Goal: Task Accomplishment & Management: Complete application form

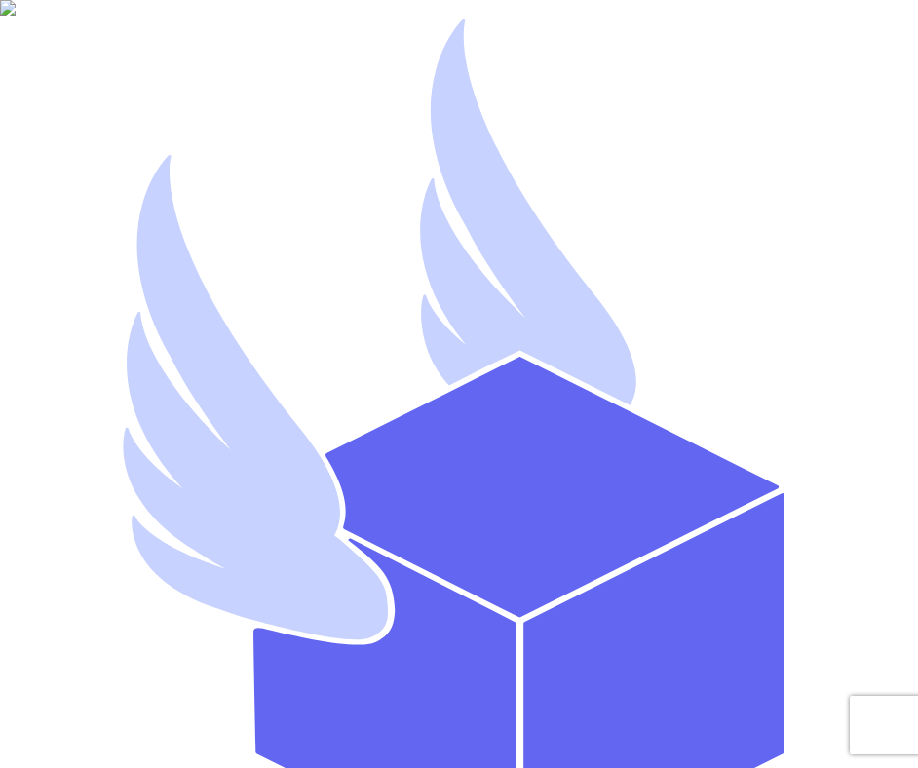
click at [857, 168] on div "Welcome To Thryft Ship! Name * Instagram Handle * @ Email address * Password * …" at bounding box center [459, 665] width 903 height 1315
click at [709, 246] on div "Welcome To Thryft Ship! Name * Instagram Handle * @ Email address * Password * …" at bounding box center [459, 665] width 903 height 1315
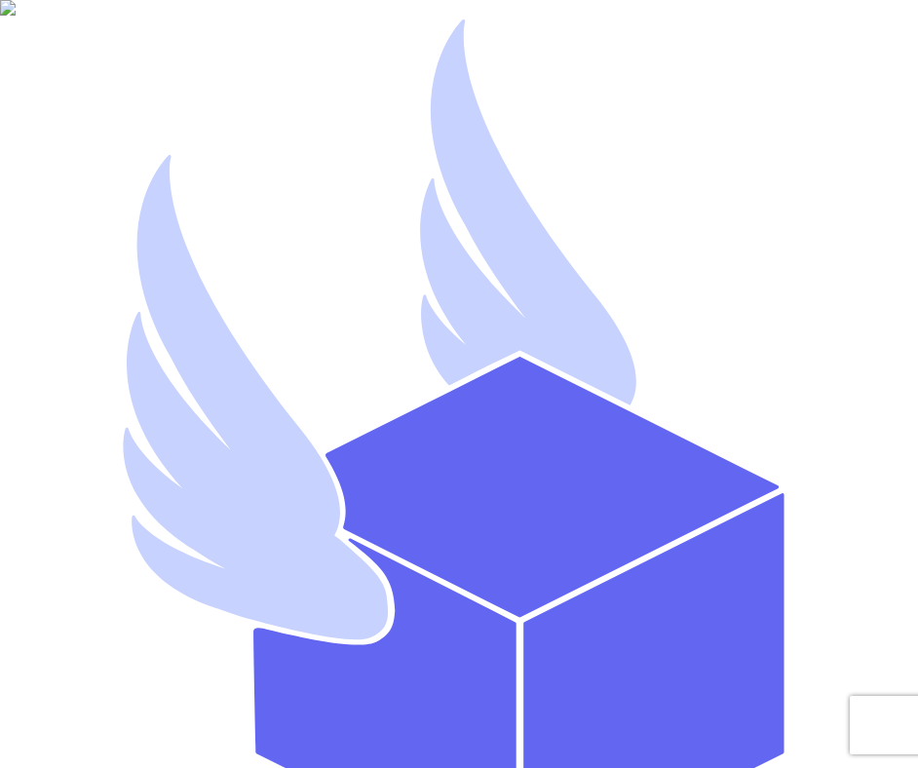
type input "Mutahhar Thryftship"
type input "mutahharahmadthryftship01"
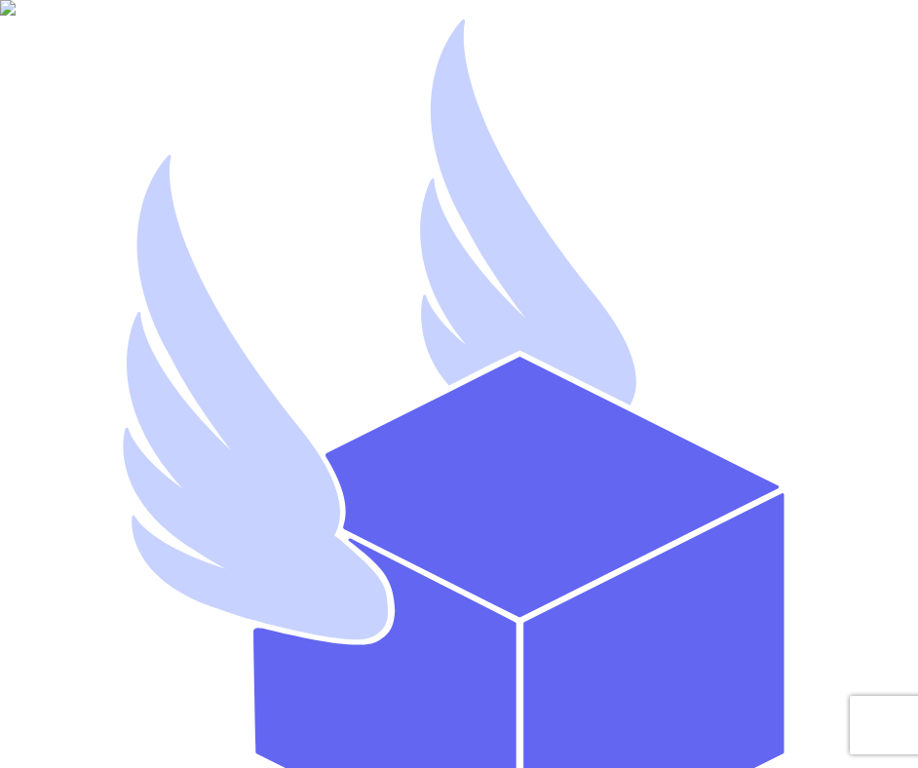
type input "mutahhar.ahmad+01@thryftship.com"
click at [757, 612] on div "Welcome To Thryft Ship! Name * Mutahhar Thryftship Instagram Handle * @ mutahha…" at bounding box center [459, 665] width 903 height 1315
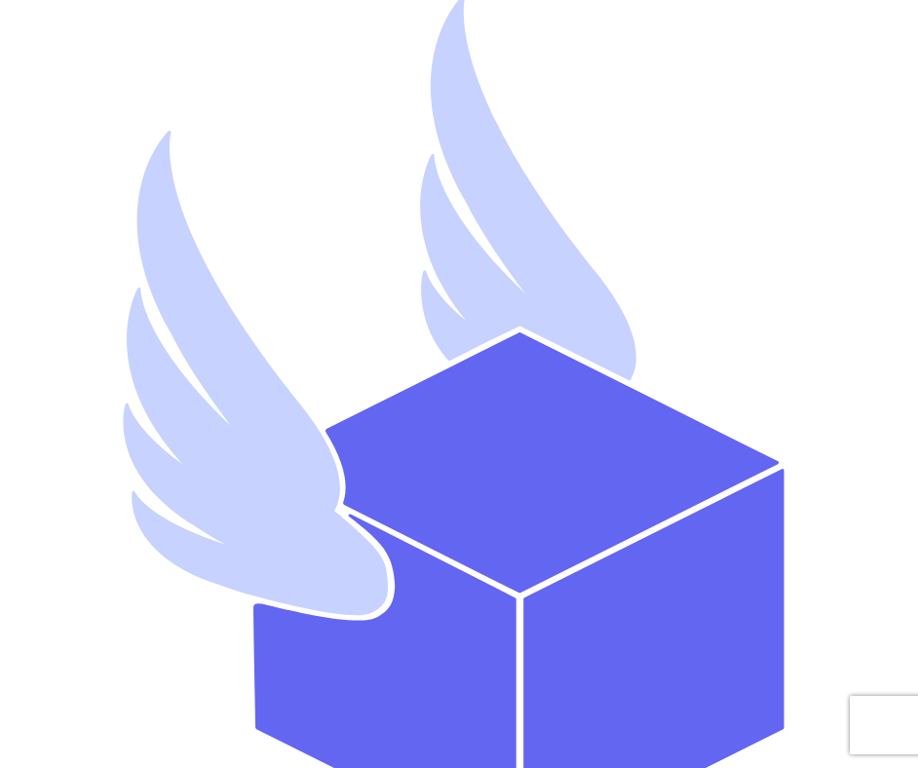
scroll to position [23, 0]
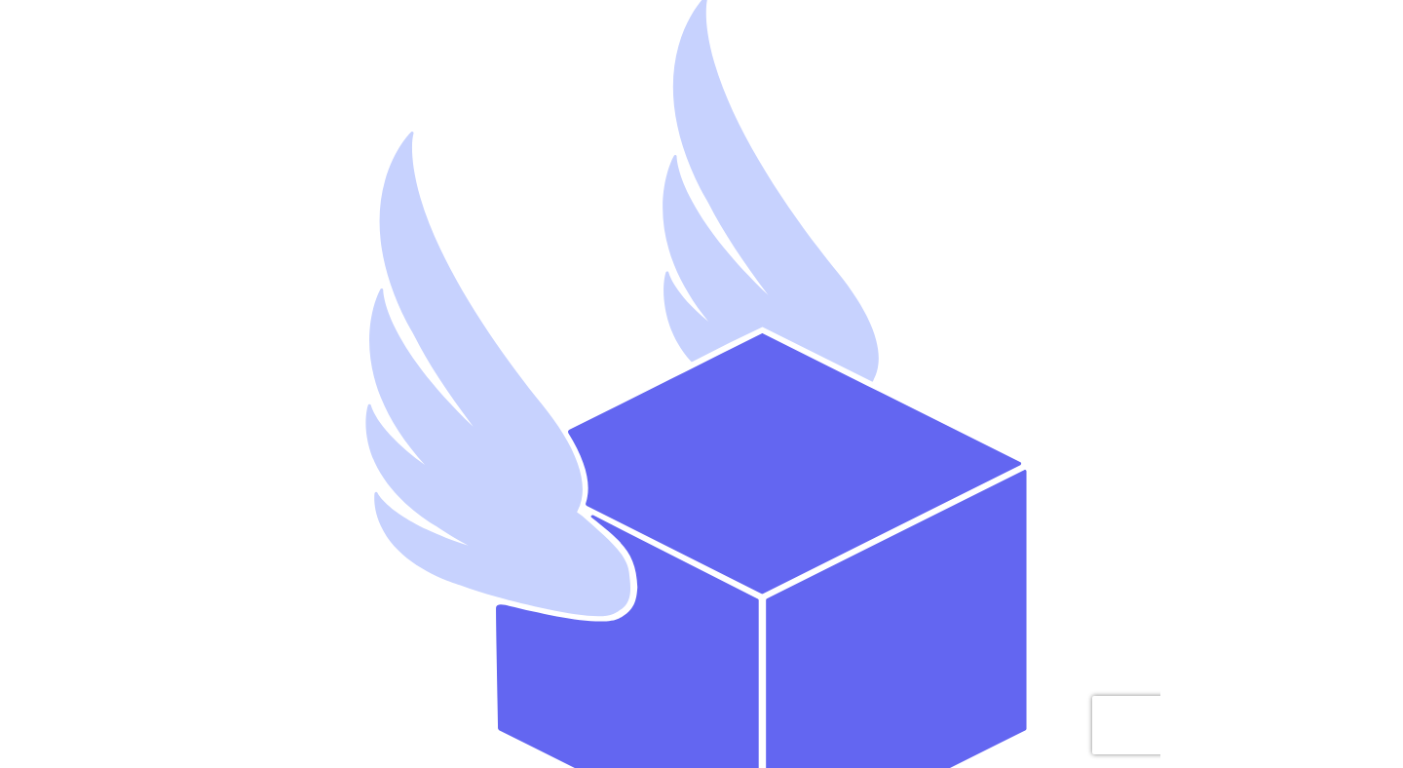
scroll to position [32, 0]
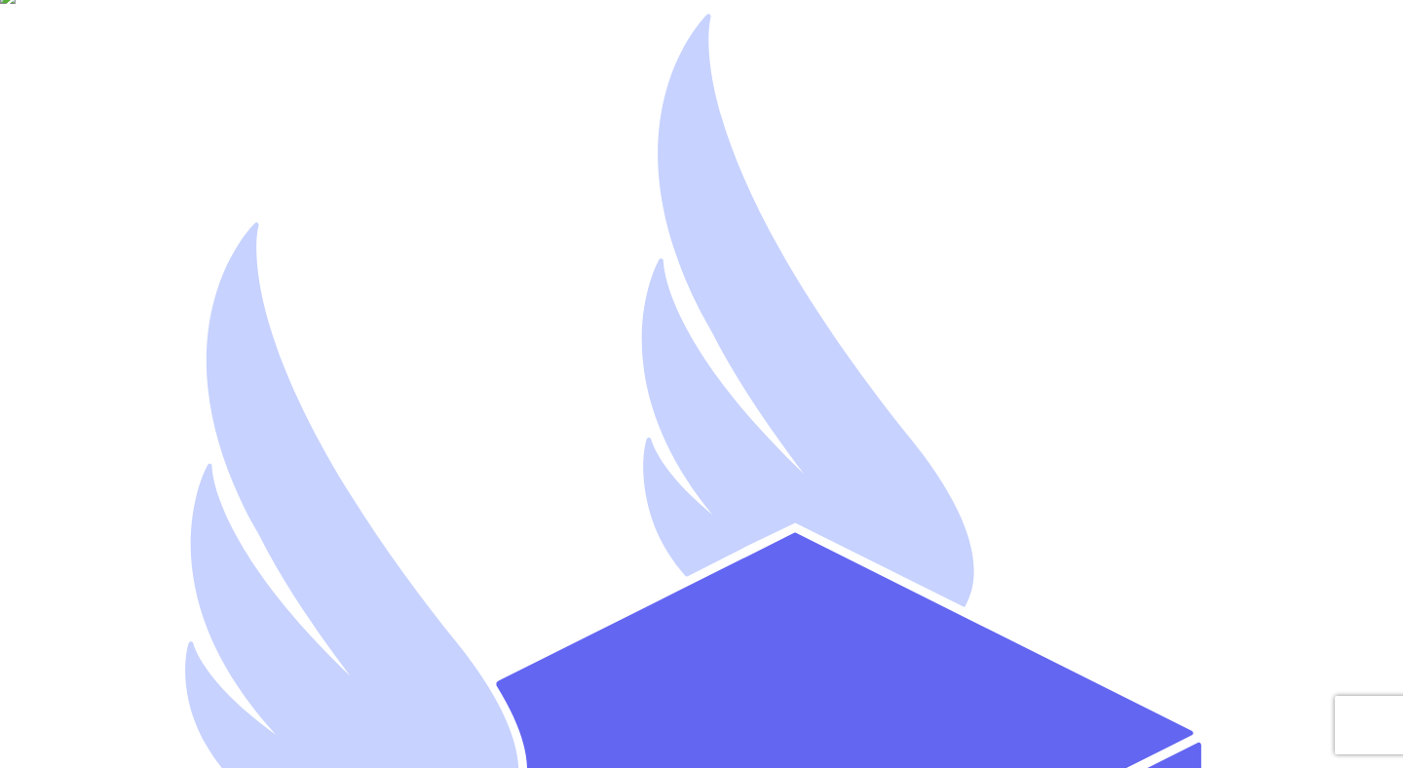
scroll to position [32, 0]
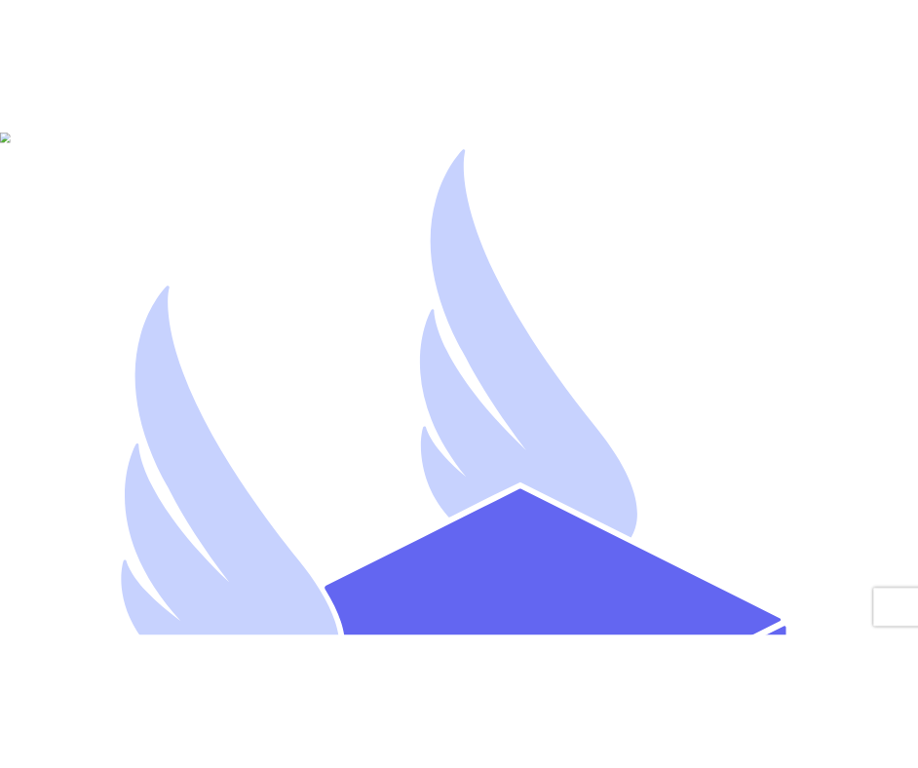
scroll to position [32, 0]
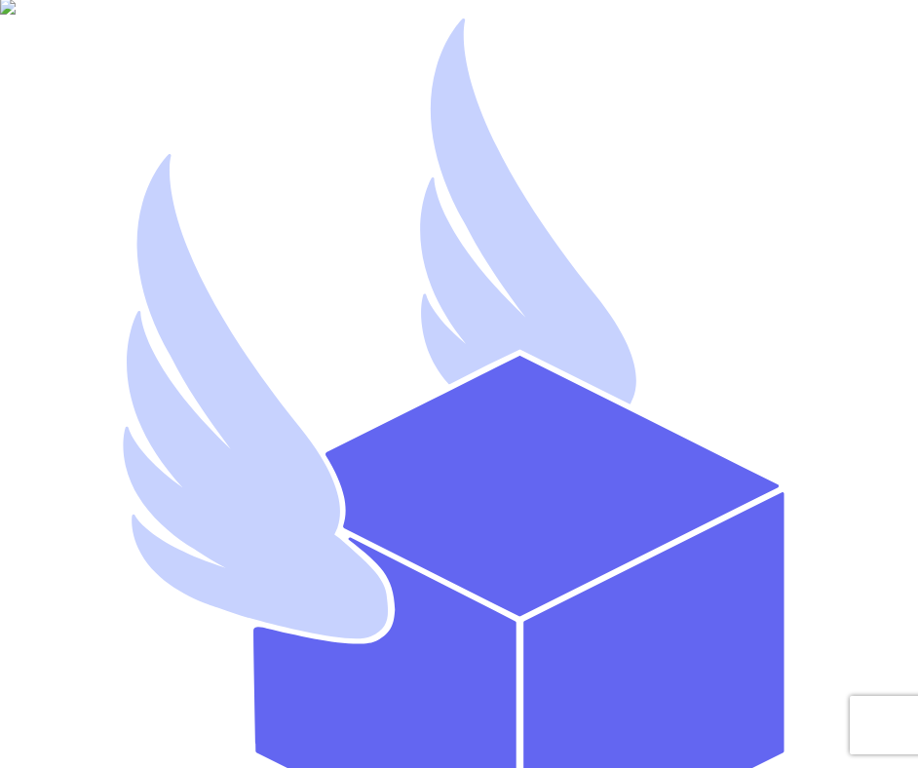
scroll to position [32, 0]
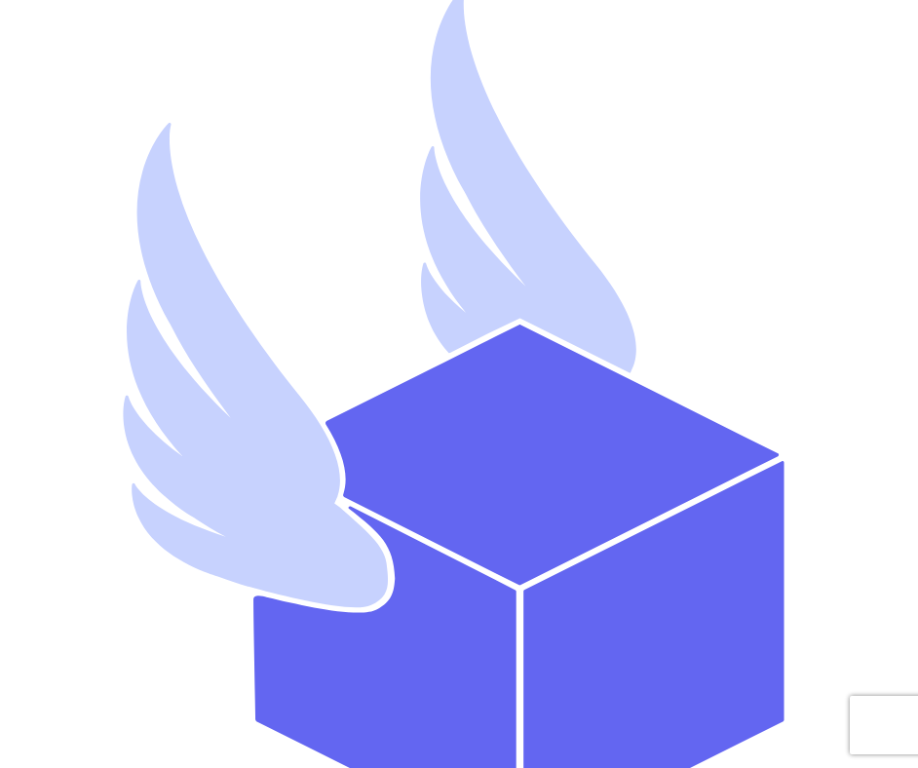
type input "Mutahhar Thryftship"
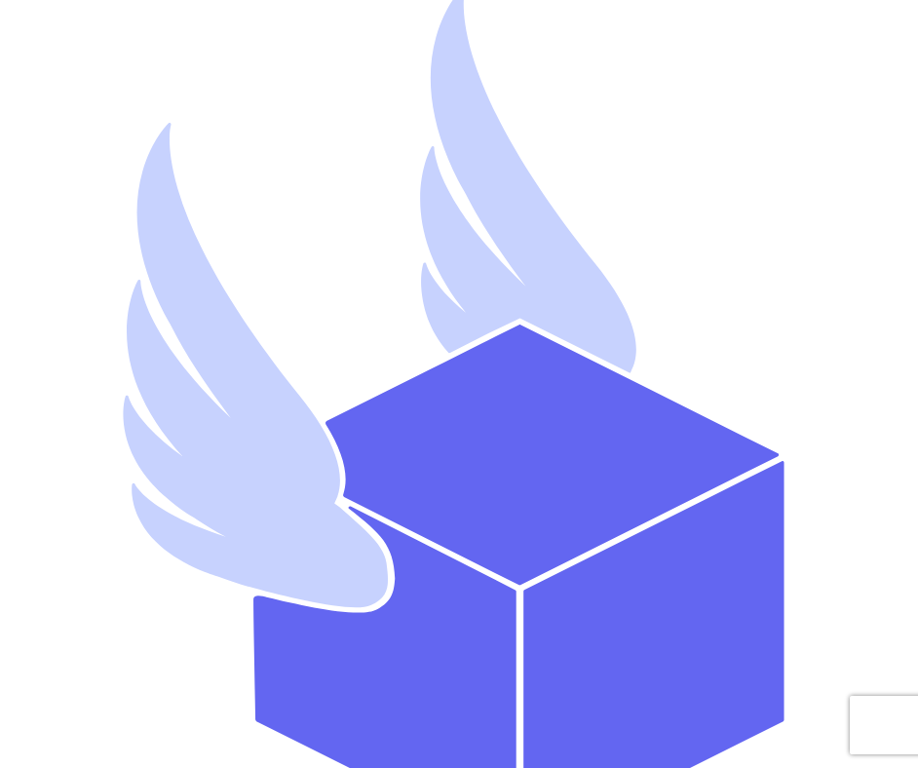
type input "Mutahhar Thryftship 01"
type input "mutahharahmadthryftship01"
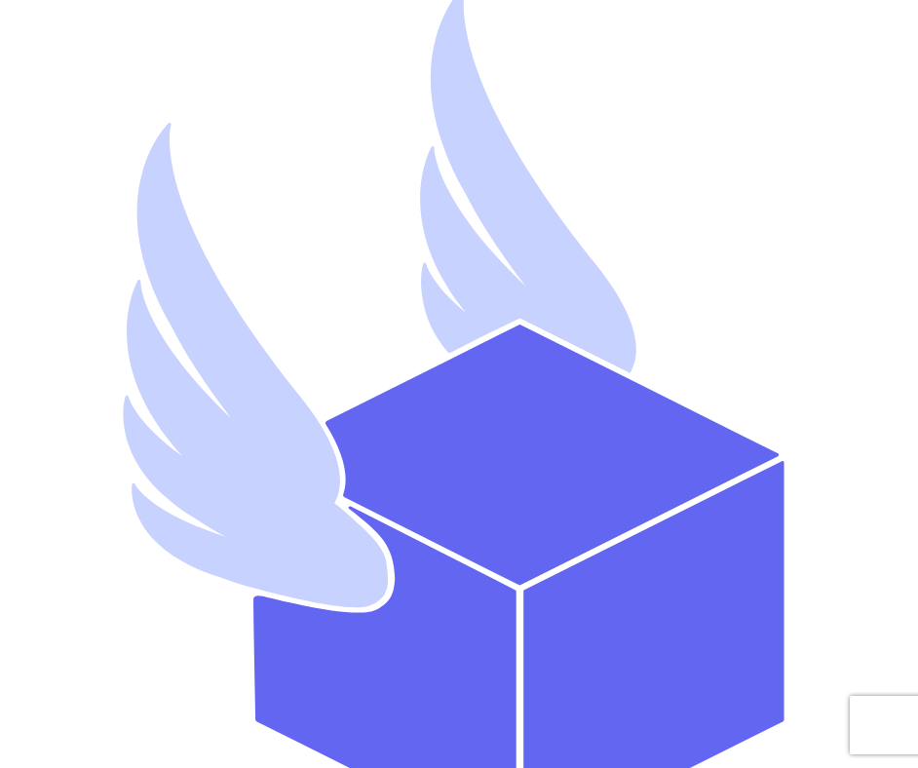
type input "mutahhar.ahmad+01@thryftship.com"
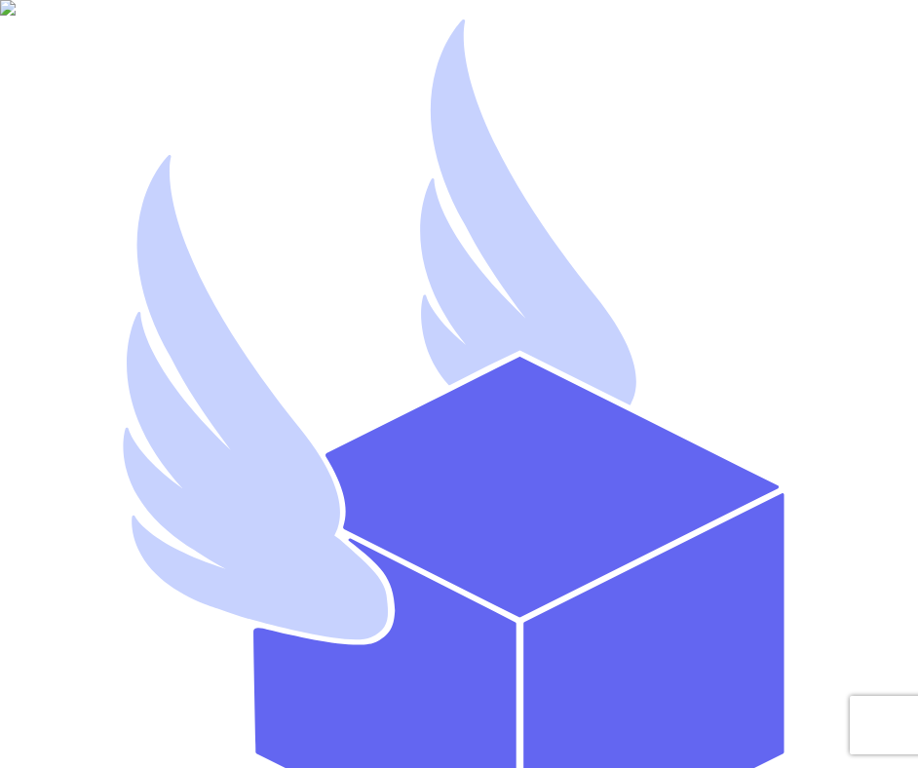
type input "Mutahhar Thryftship"
type input "mutahharahmadthryftship02"
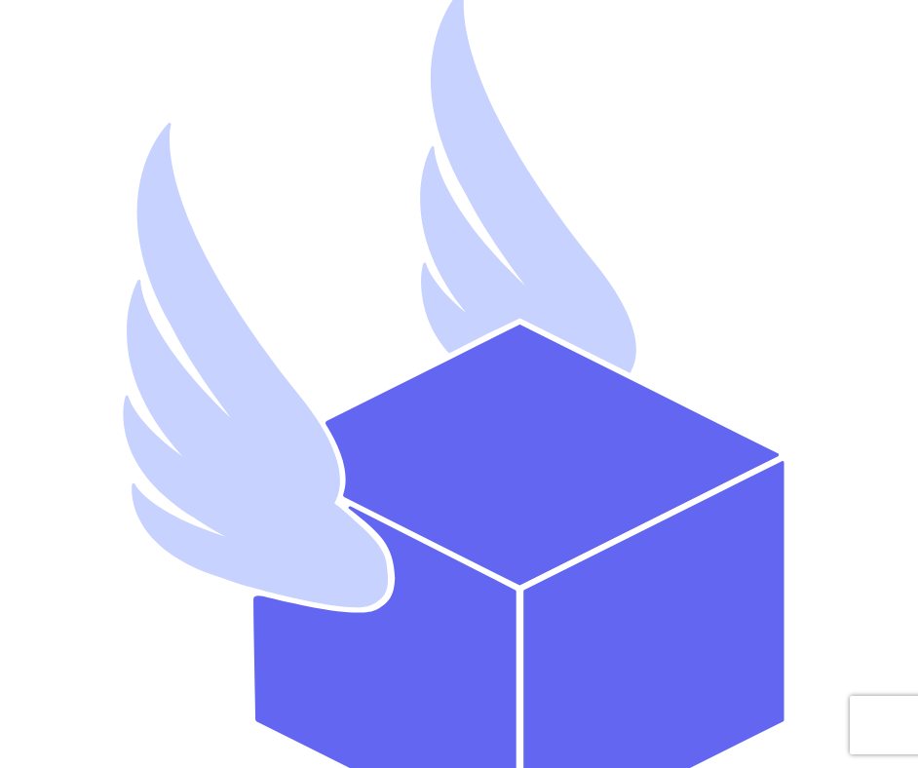
type input "mutahhar.ahmad+02@thryftship.com"
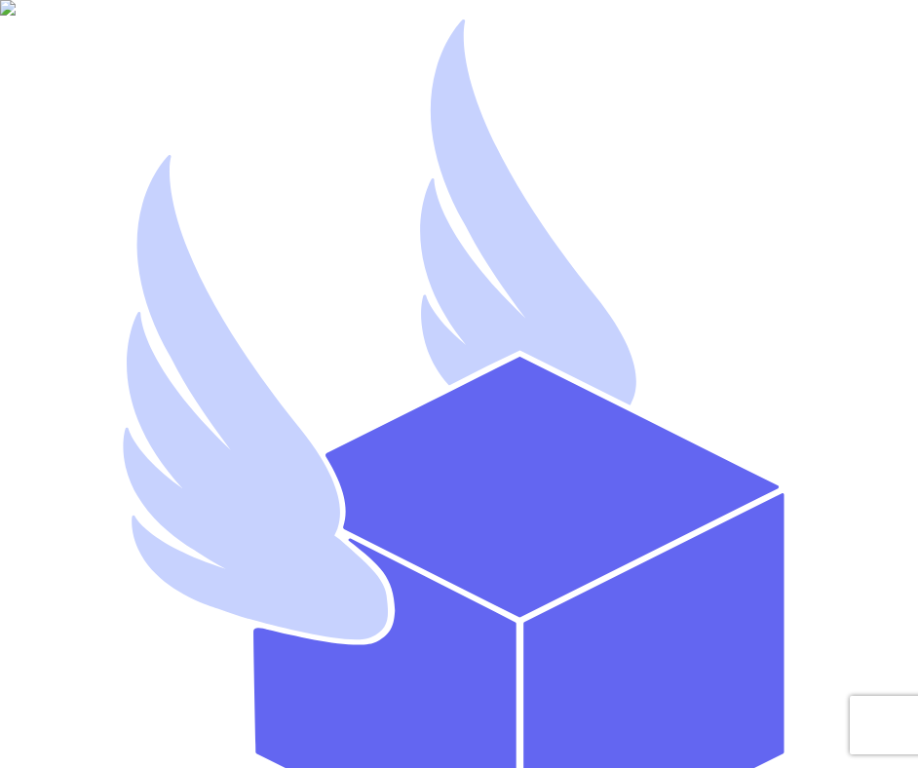
type input "Mutahhar Thryftship"
type input "mutahharahmadthryftship03"
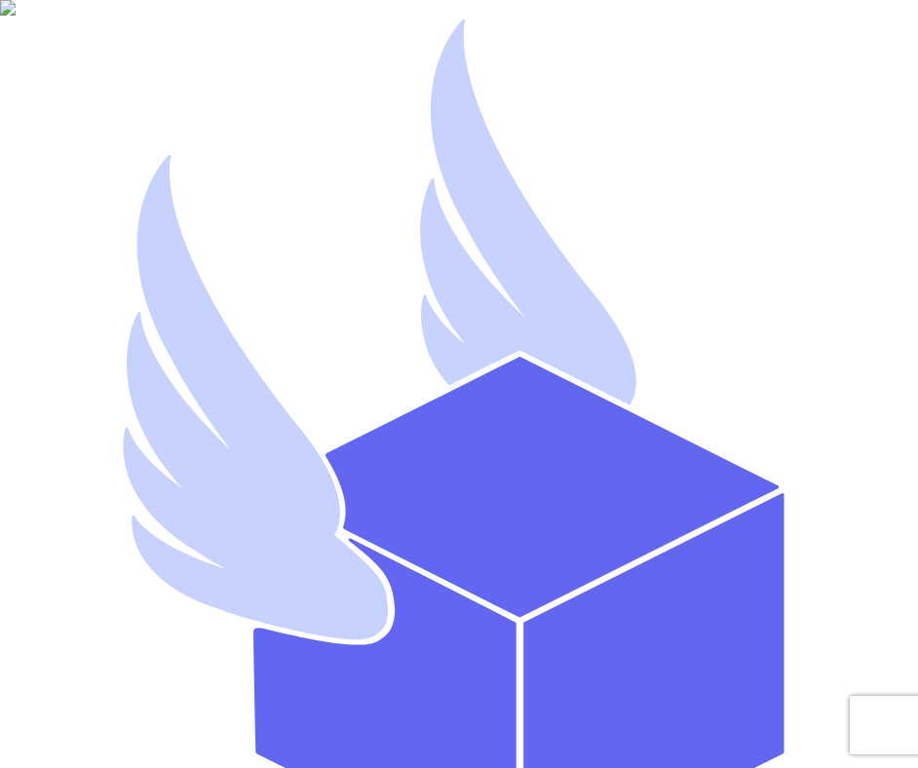
type input "mutahhar.ahmad+03@thryftship.com"
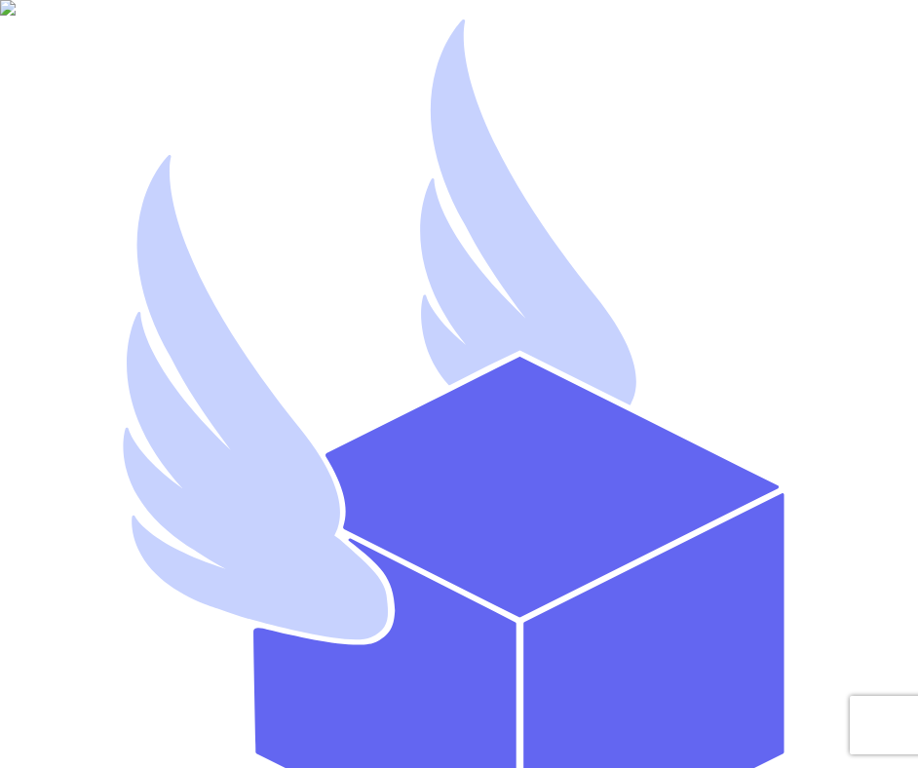
type input "Mutahhar Thryftship"
type input "mutahharahmadthryftship04"
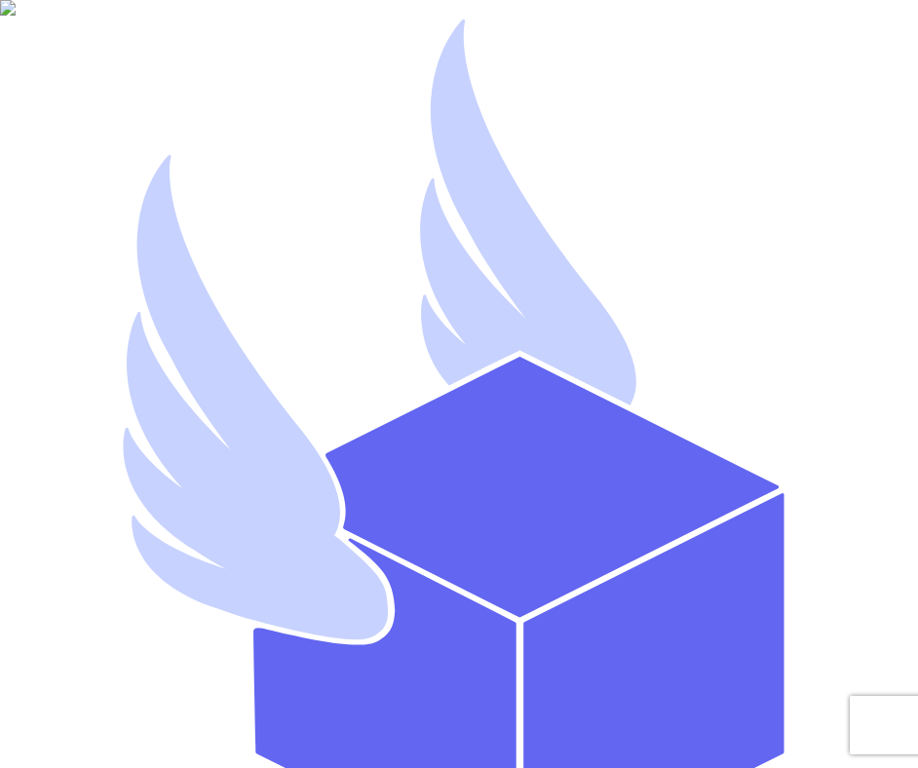
type input "mutahhar.ahmad+04@thryftship.com"
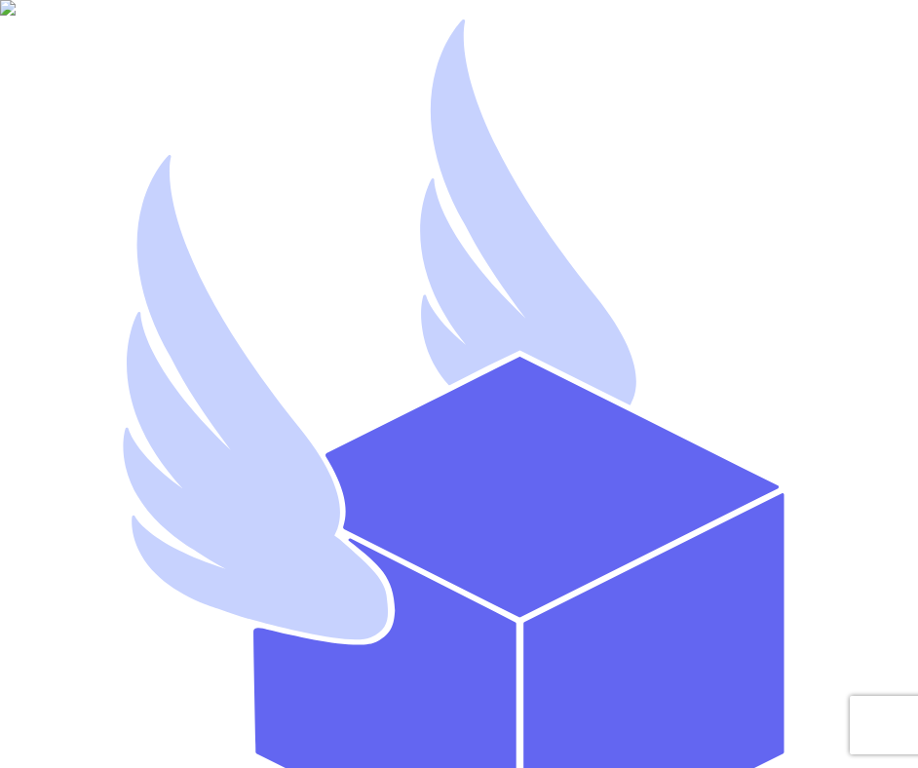
type input "Mutahhar Thryftship"
type input "mutahharahmadthryftship05"
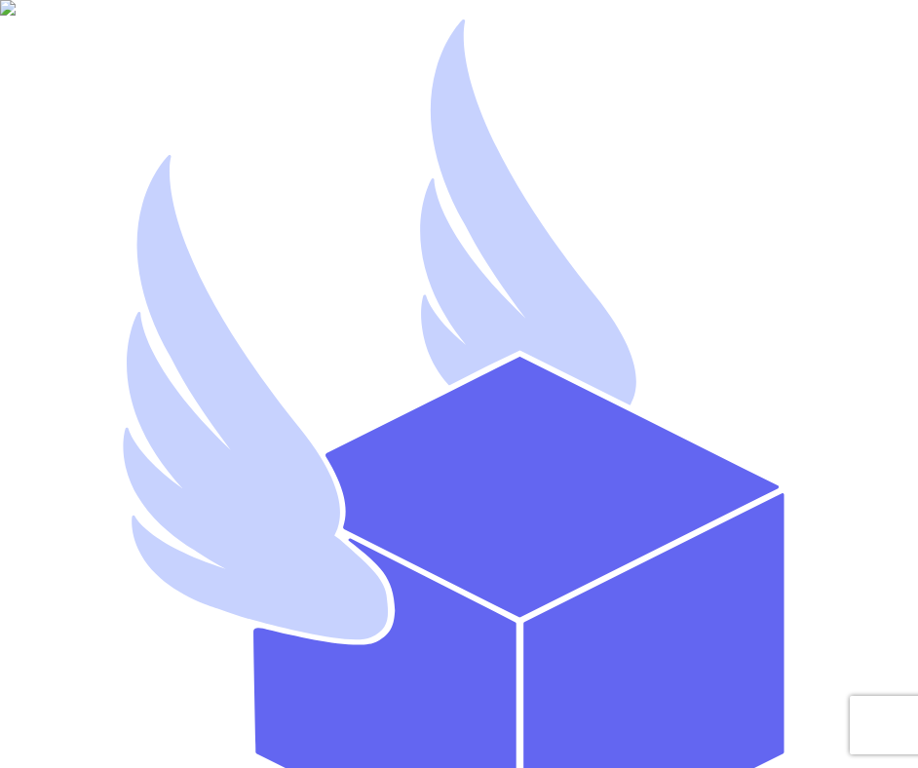
scroll to position [32, 0]
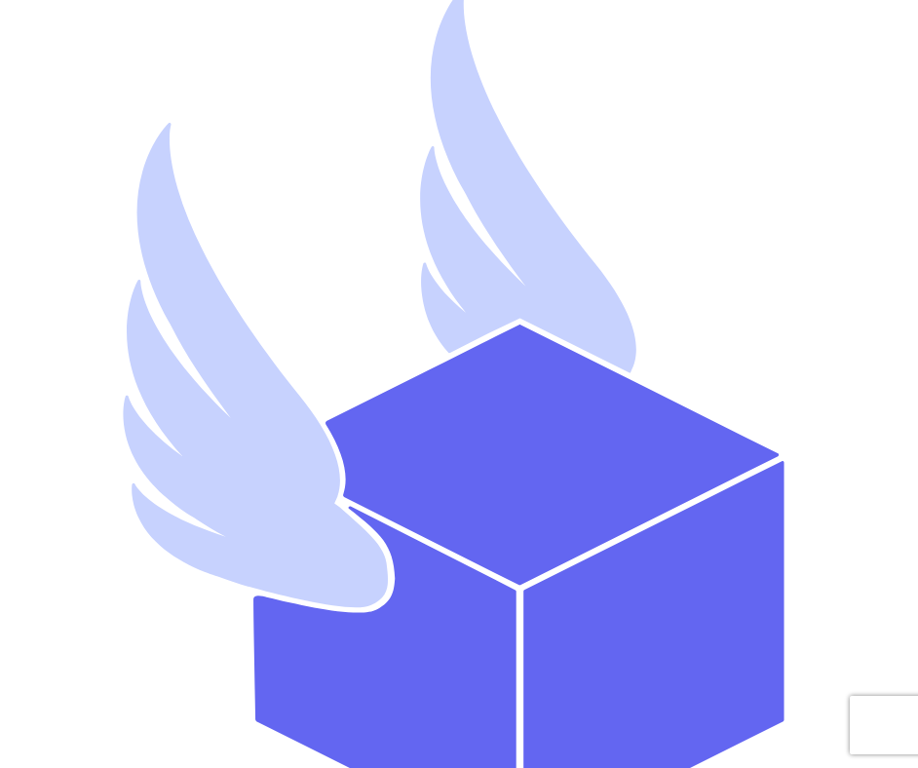
type input "mutahhar.ahmad+05@thryftship.com"
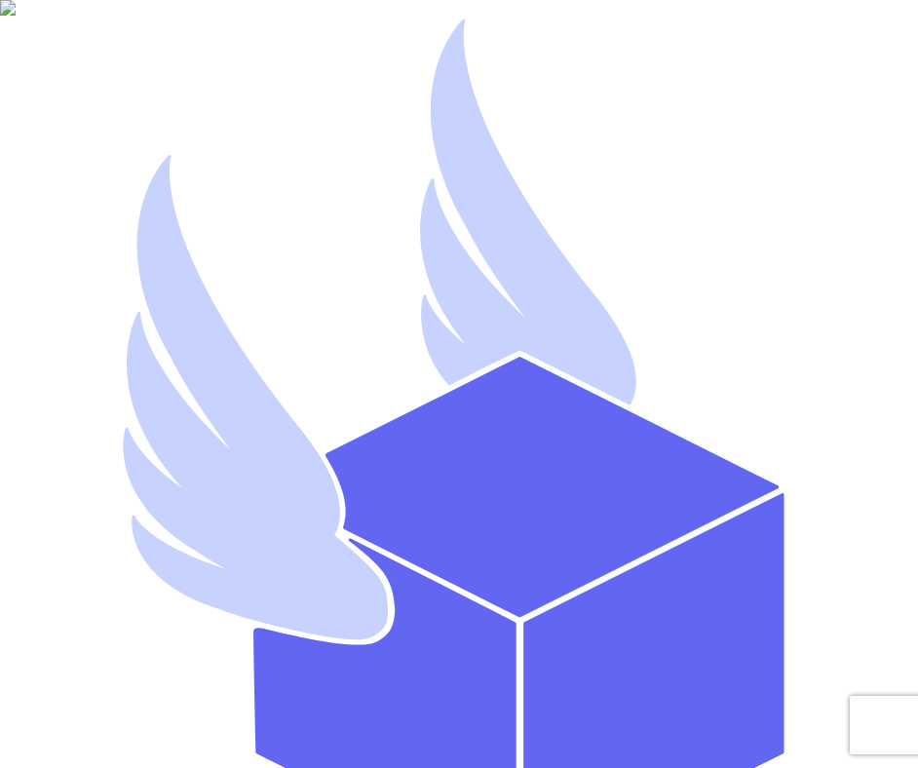
type input "Mutahhar Thryftship"
type input "mutahharahmadthryftship06"
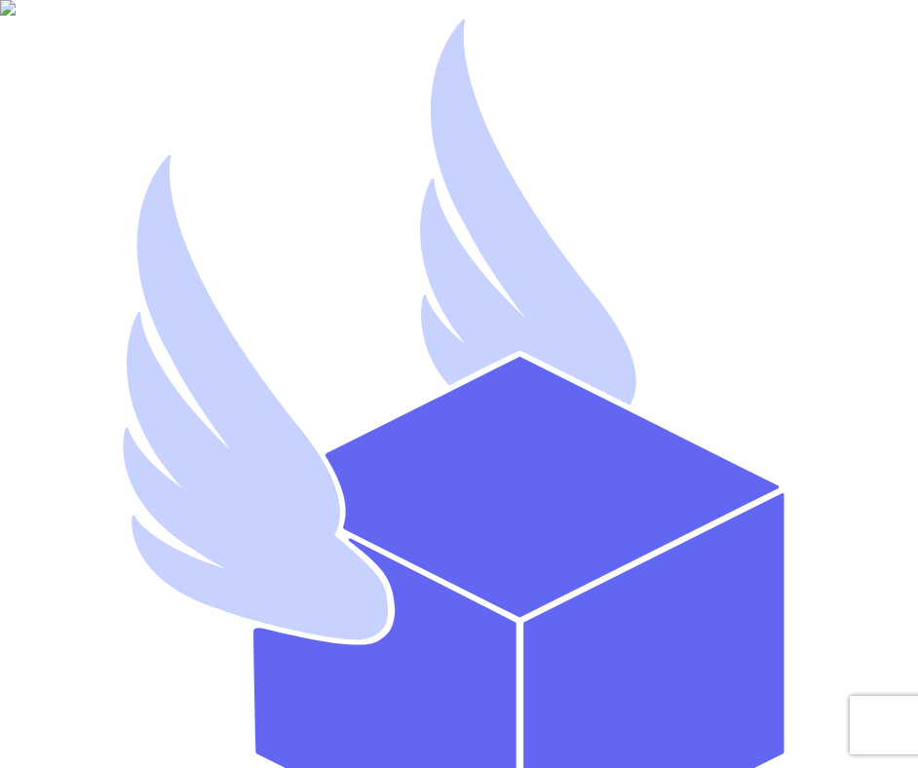
drag, startPoint x: 401, startPoint y: 373, endPoint x: 445, endPoint y: 383, distance: 45.9
type input "mutahhar.ahmad+06@thryftship.com"
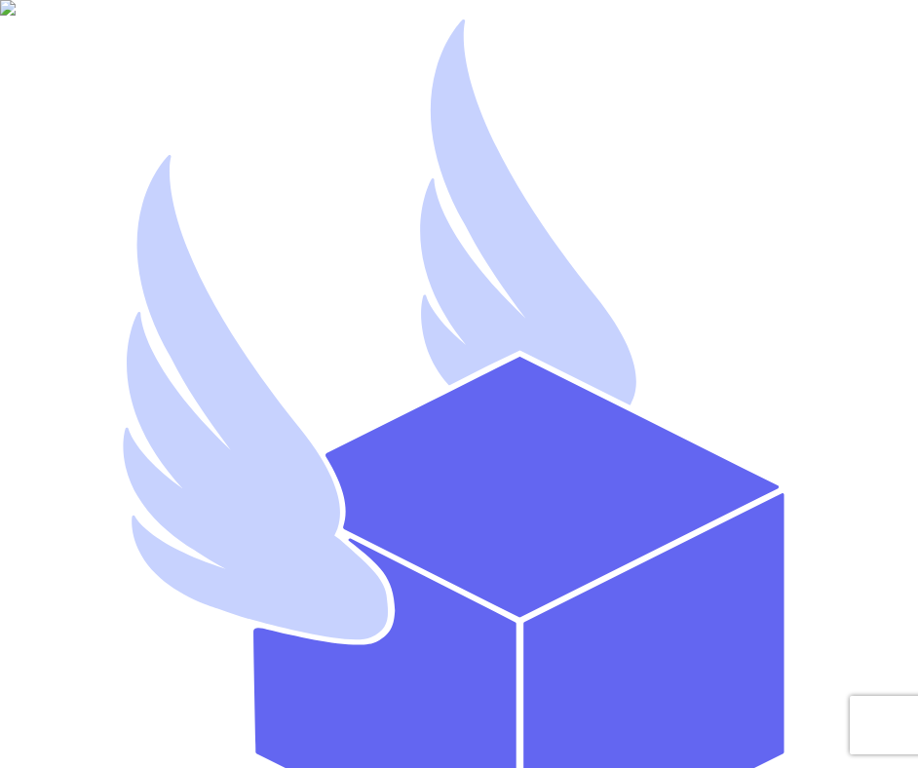
type input "Mutahhar Thryftship"
type input "mutahharahmadthryftship07"
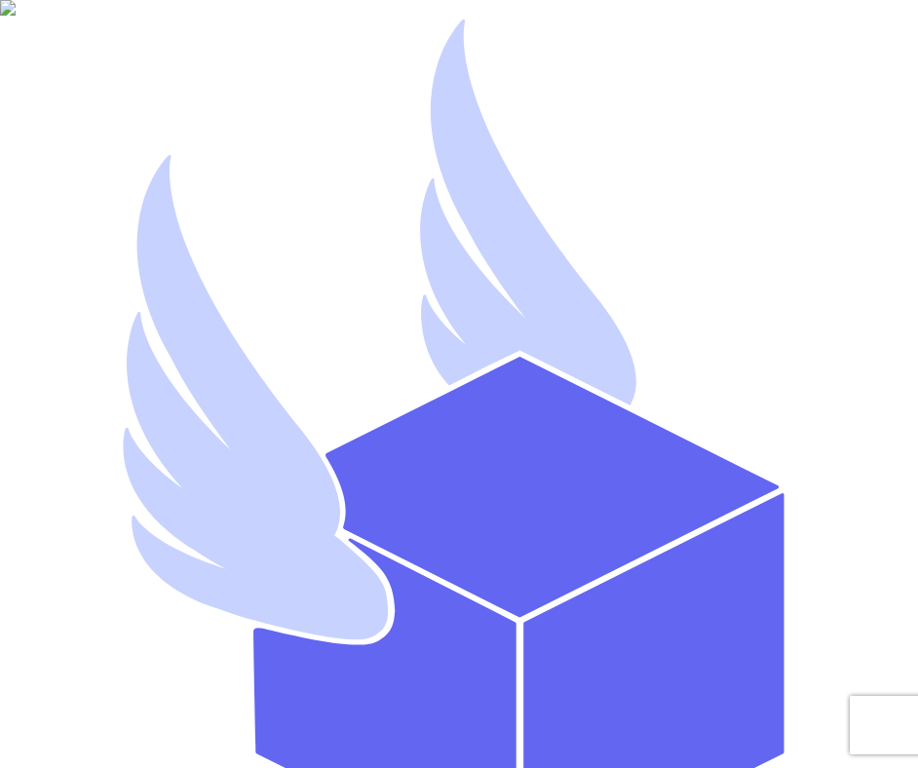
type input "[EMAIL_ADDRESS][DOMAIN_NAME]"
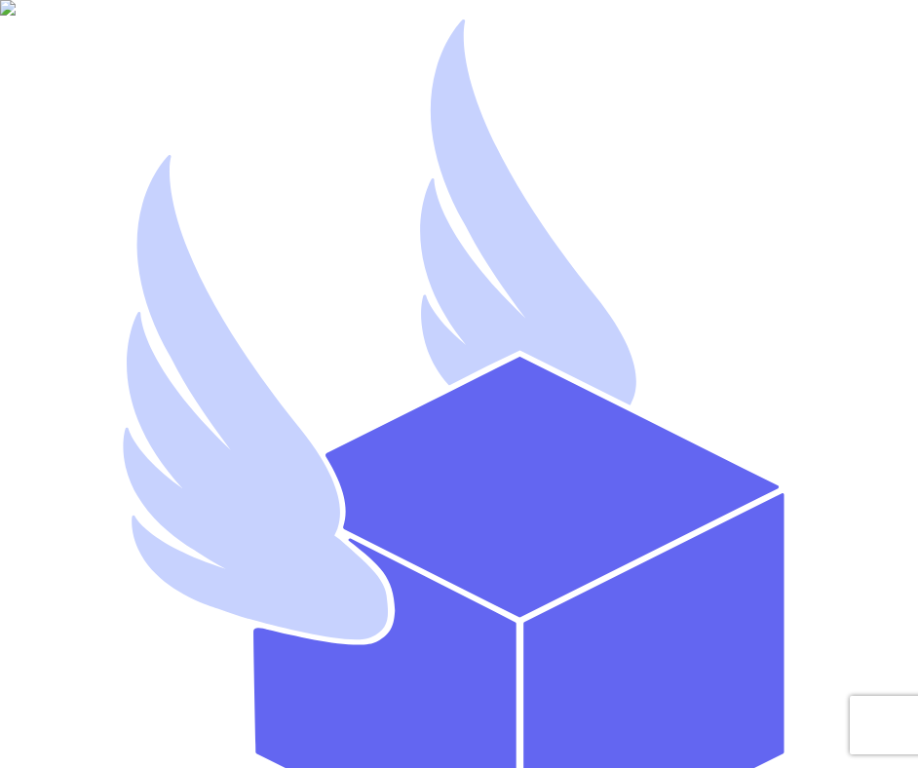
type input "Mutahhar Thryftship"
type input "mutahharahmadthryftship11"
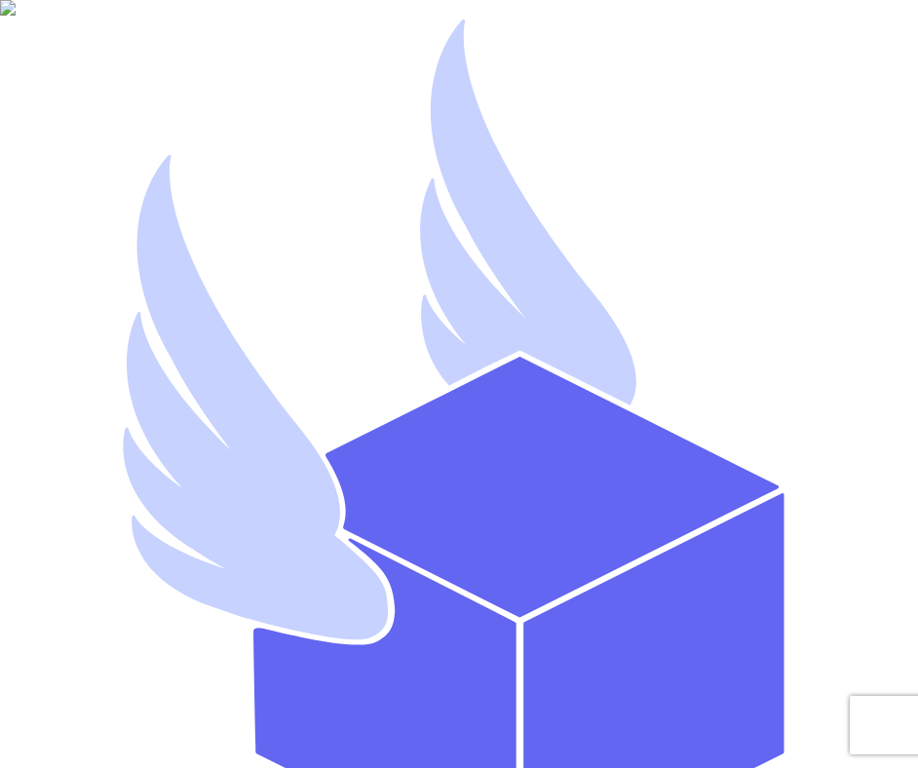
drag, startPoint x: 403, startPoint y: 373, endPoint x: 454, endPoint y: 373, distance: 51.7
type input "mutahhar.ahmad+111@thryftship.com"
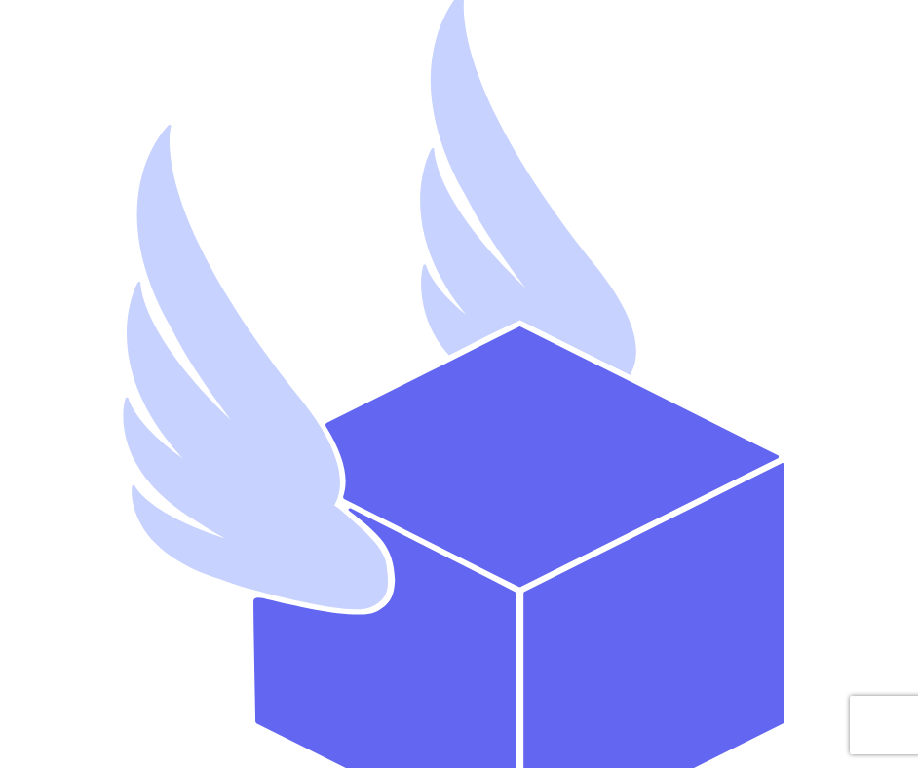
scroll to position [32, 0]
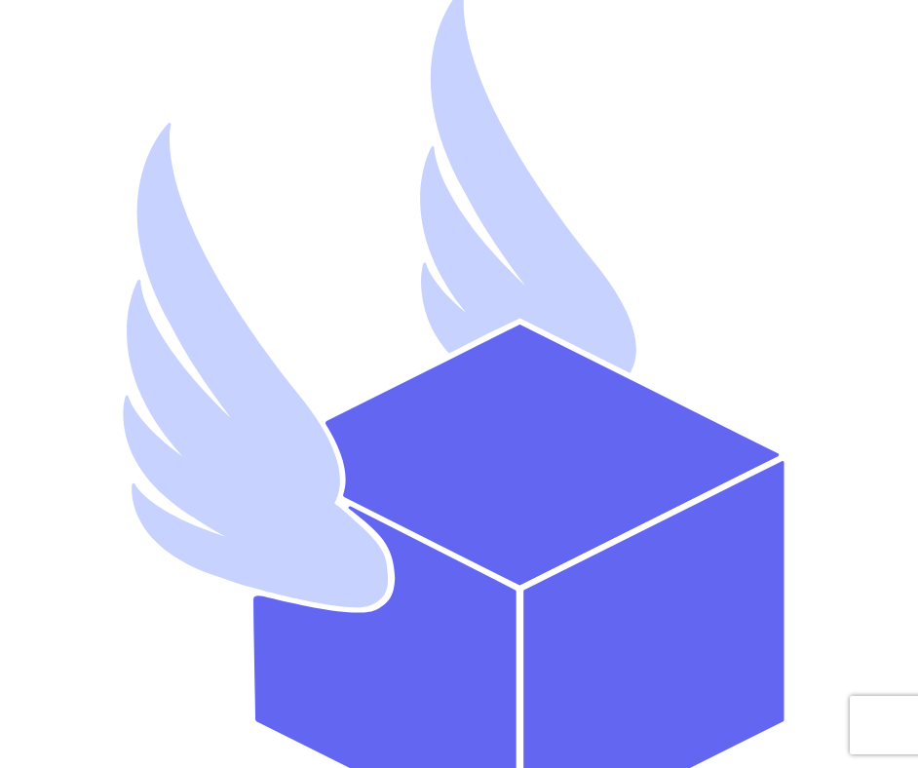
type input "mutahharahmadthryftship111"
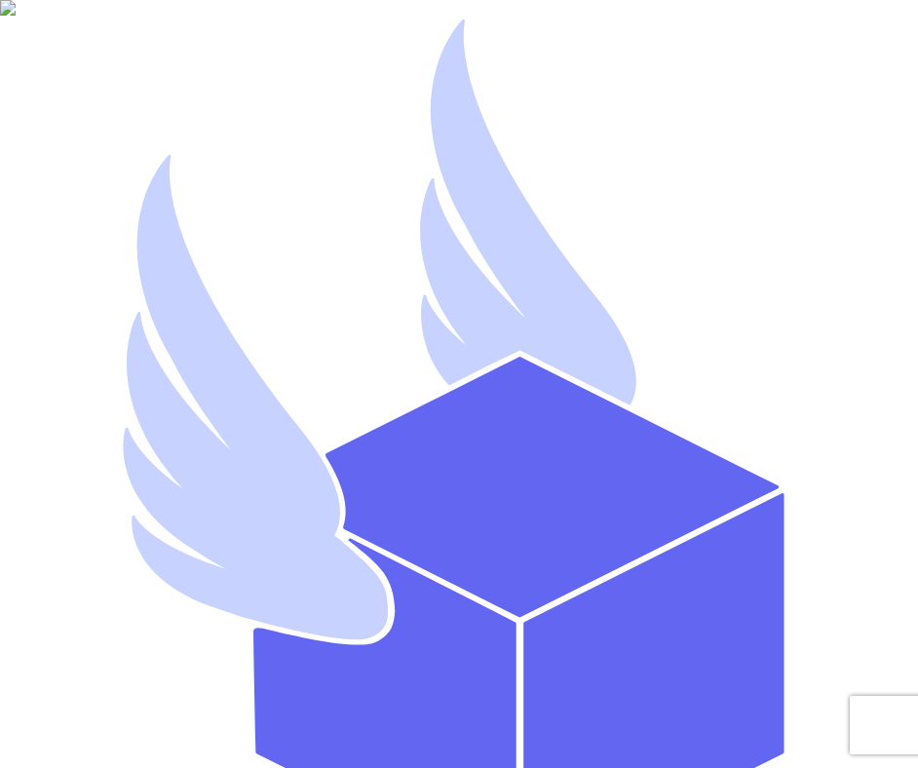
scroll to position [32, 0]
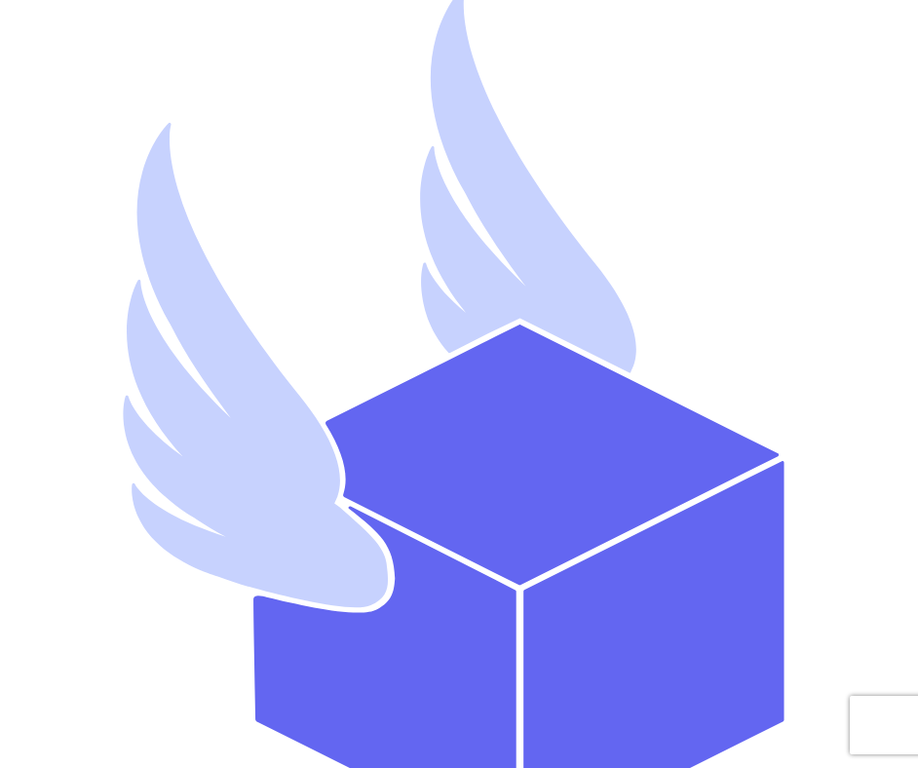
type input "Mutahhar Thryftship"
type input "mutahharahmadthryftship112"
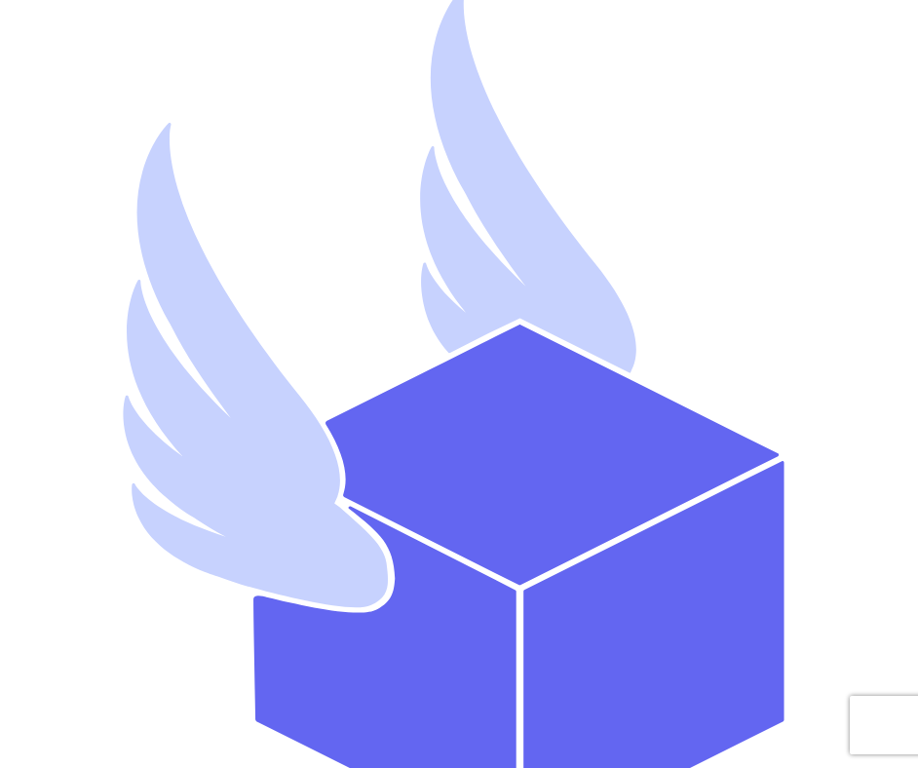
type input "mutahhar.ahmad+112@thryftship.com"
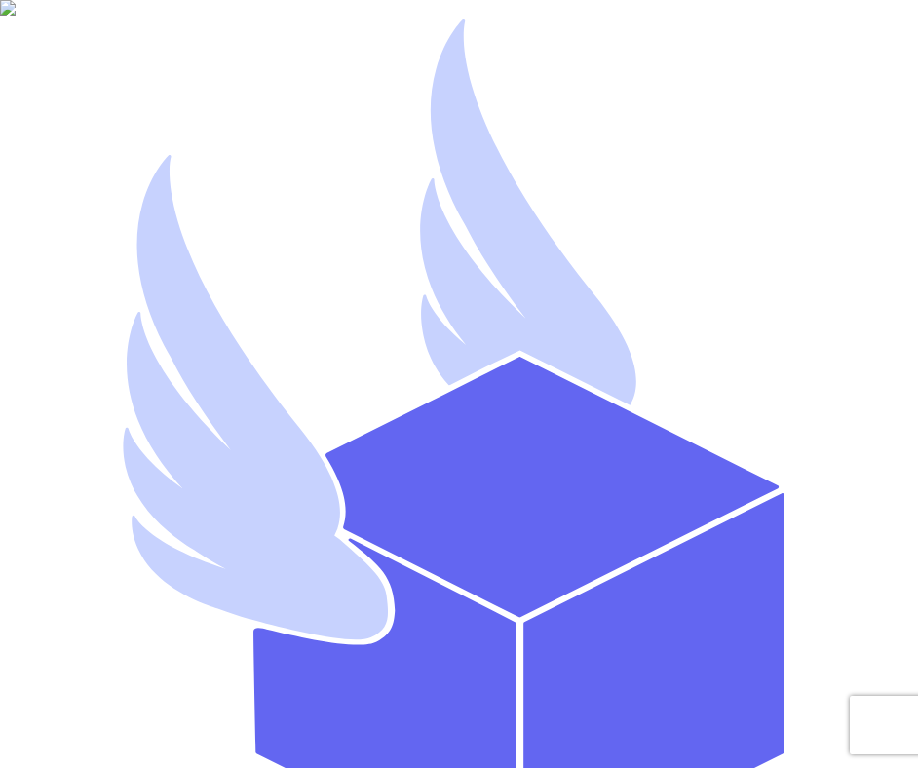
type input "Mutahhar Thryftship"
type input "mutahharahmadthryftship113"
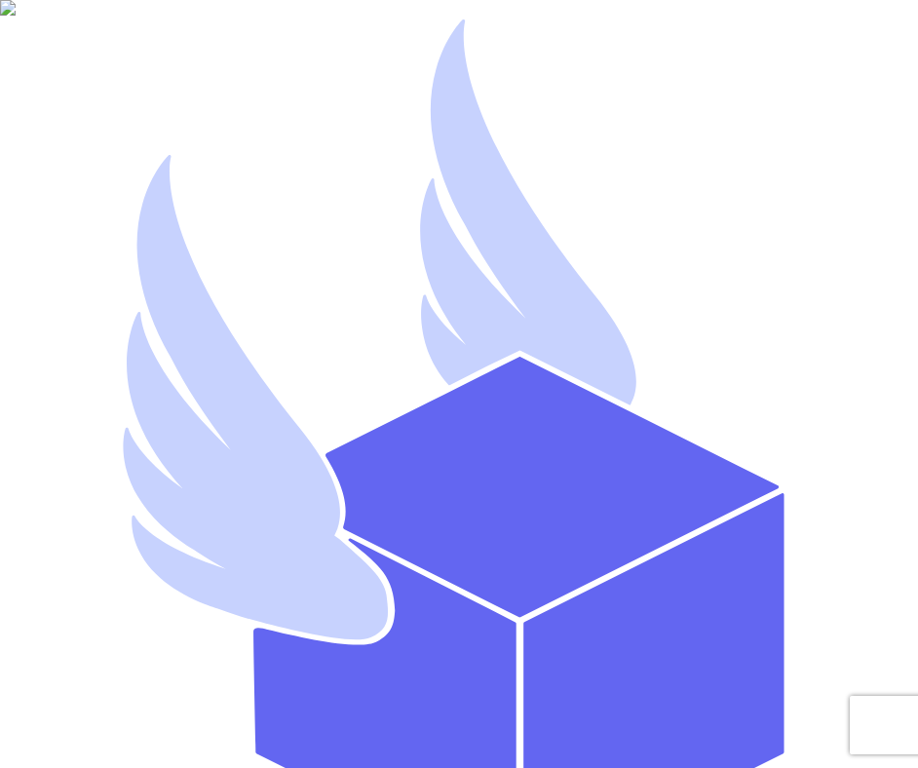
type input "mutahhar.ahmad+113@thryftship.com"
type input "Mutahhar Thryftship"
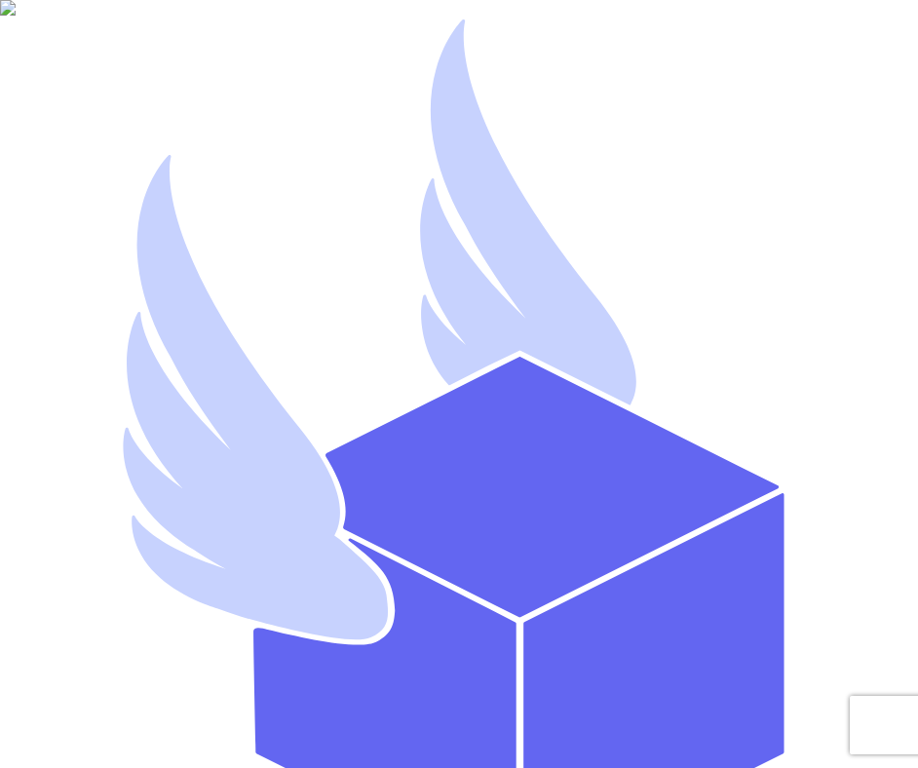
type input "mutahharahmadthryftship114"
drag, startPoint x: 403, startPoint y: 366, endPoint x: 445, endPoint y: 366, distance: 42.9
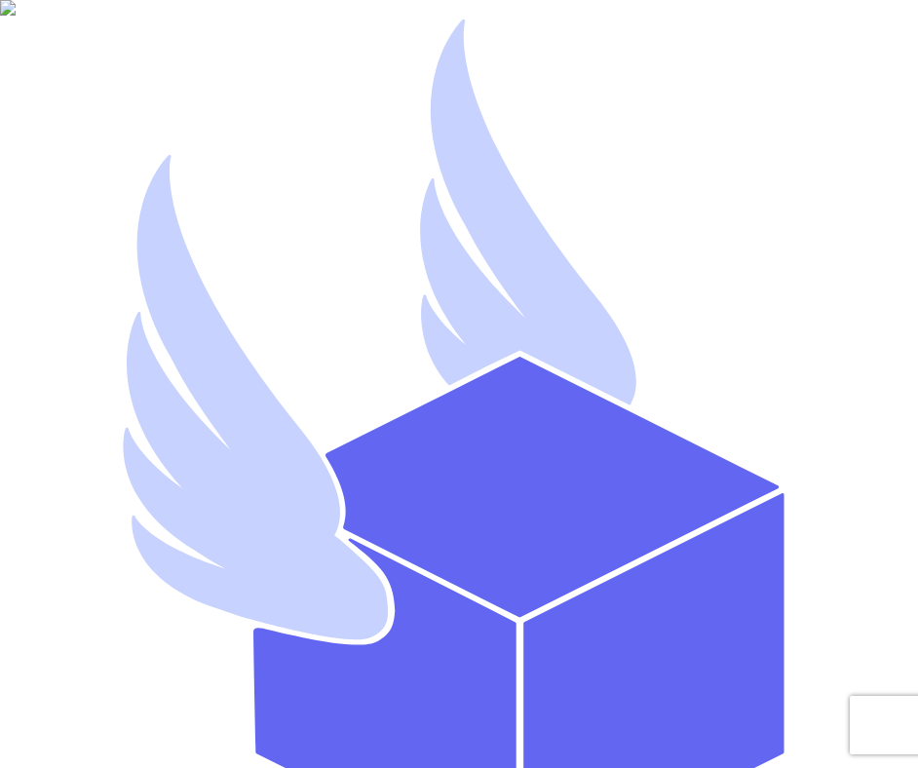
type input "mutahhar.ahmad+114@thryftship.com"
type input "Mutahhar Thryftship"
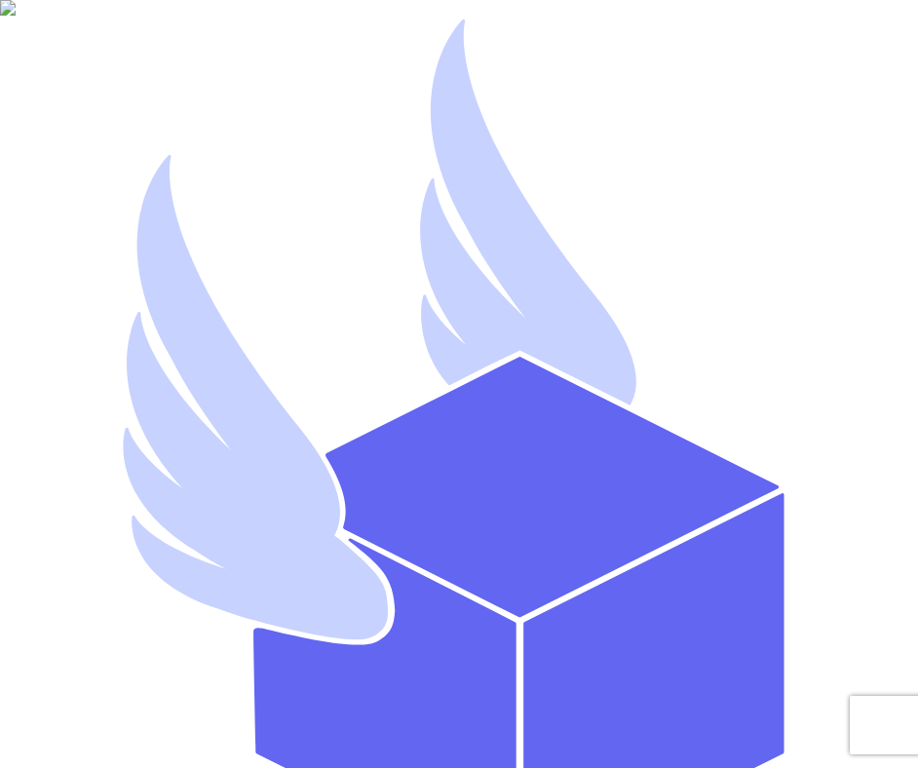
type input "mutahharahmadthryftship115"
type input "mutahhar.ahmad+115@thryftship.com"
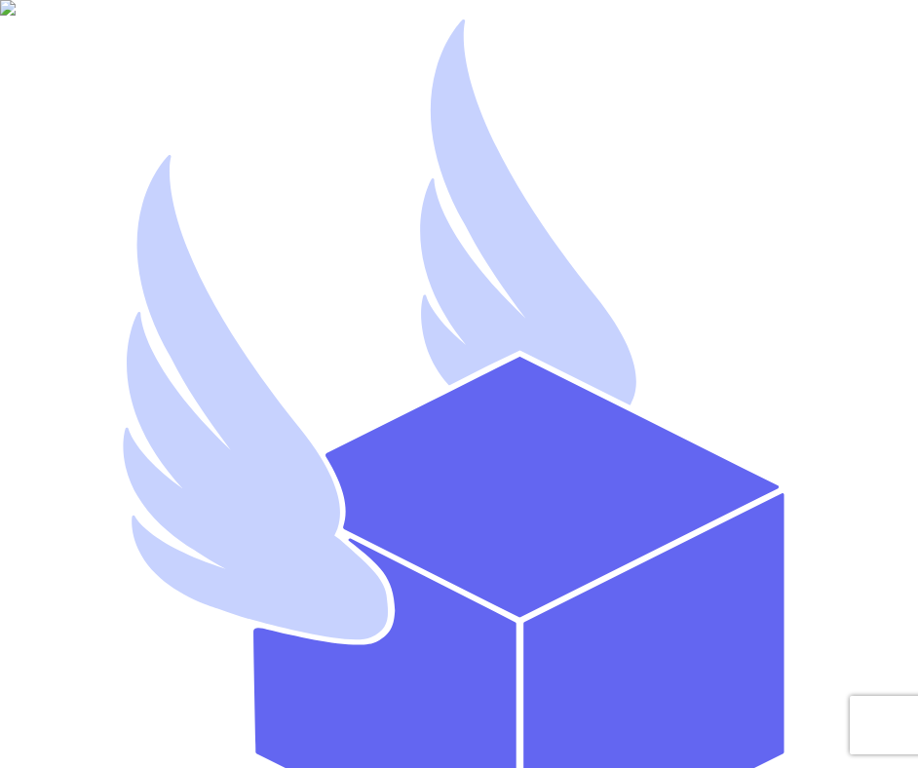
type input "Mutahhar Thryftship"
type input "mutahharahmadthryftship116"
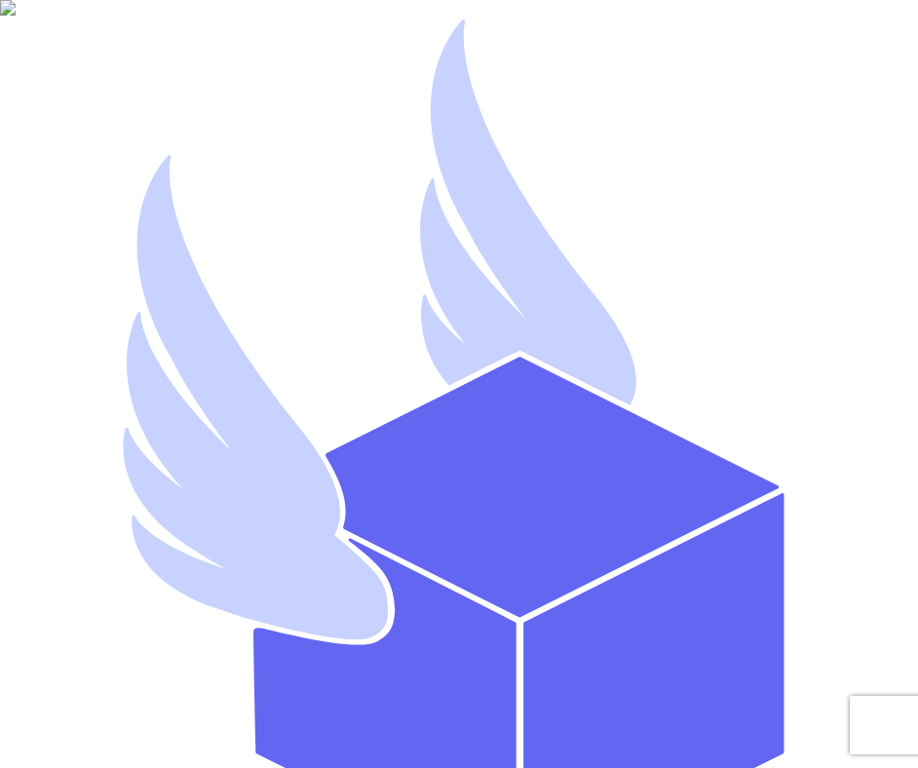
type input "[EMAIL_ADDRESS][DOMAIN_NAME]"
type input "Mutahhar Thryftship"
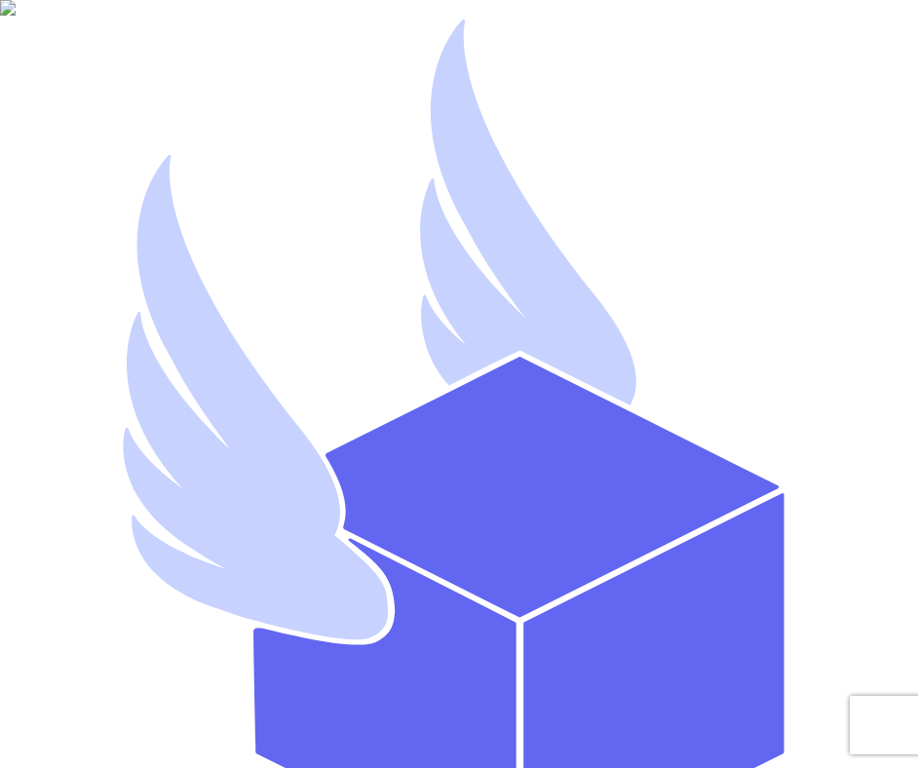
type input "mutahharahmadthryftship117"
type input "[EMAIL_ADDRESS][DOMAIN_NAME]"
